Goal: Task Accomplishment & Management: Use online tool/utility

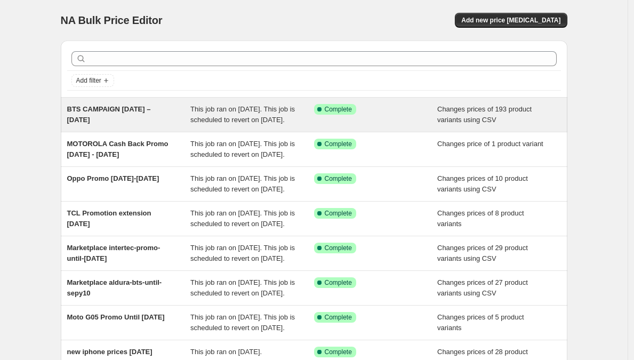
click at [146, 118] on div "BTS CAMPAIGN [DATE] – [DATE]" at bounding box center [129, 114] width 124 height 21
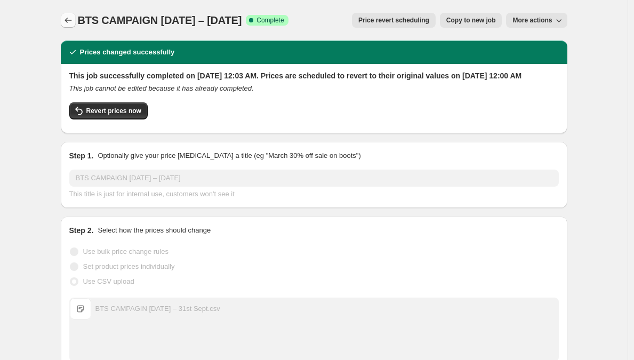
click at [76, 22] on button "Price change jobs" at bounding box center [68, 20] width 15 height 15
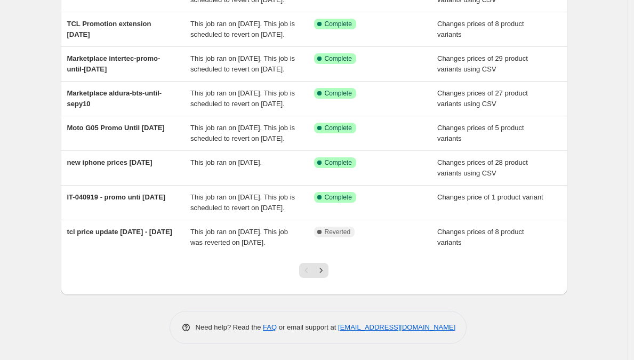
scroll to position [285, 0]
